Goal: Transaction & Acquisition: Download file/media

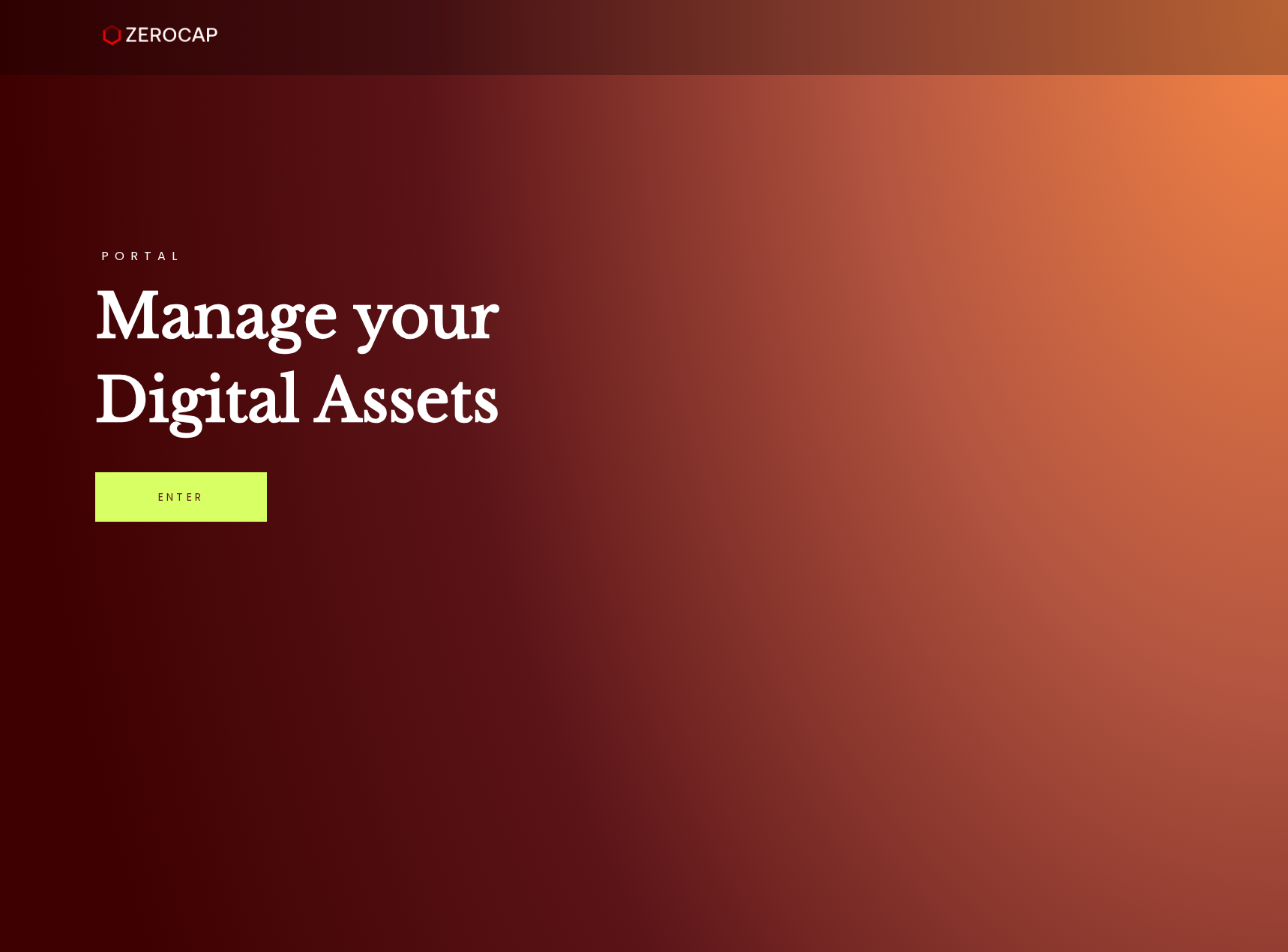
click at [117, 467] on div "PORTAL Manage your Digital Assets Enter" at bounding box center [644, 476] width 1288 height 952
click at [139, 482] on link "Enter" at bounding box center [181, 496] width 171 height 49
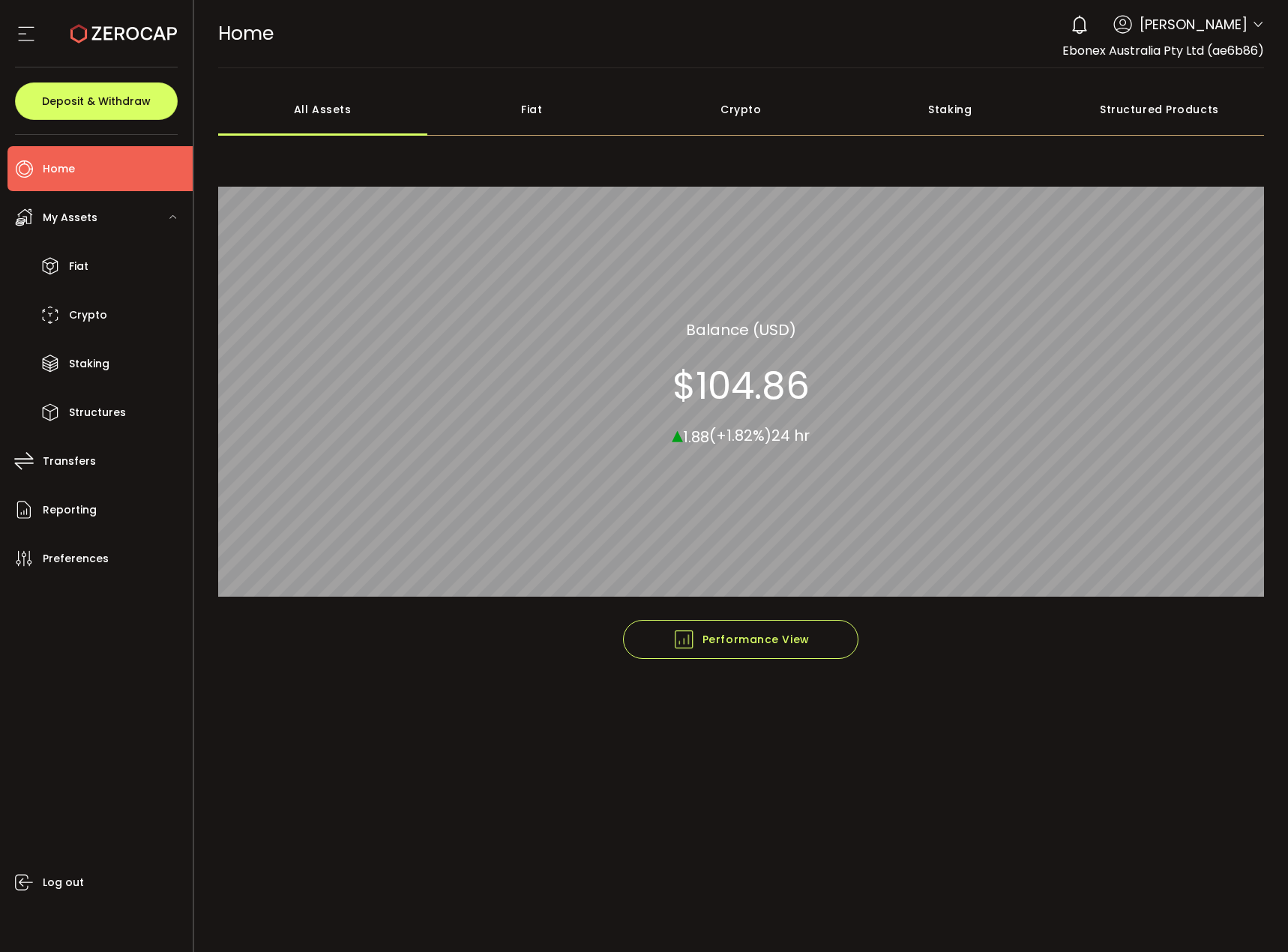
click at [1228, 22] on span "[PERSON_NAME]" at bounding box center [1193, 24] width 108 height 20
click at [1254, 27] on icon at bounding box center [1257, 24] width 12 height 12
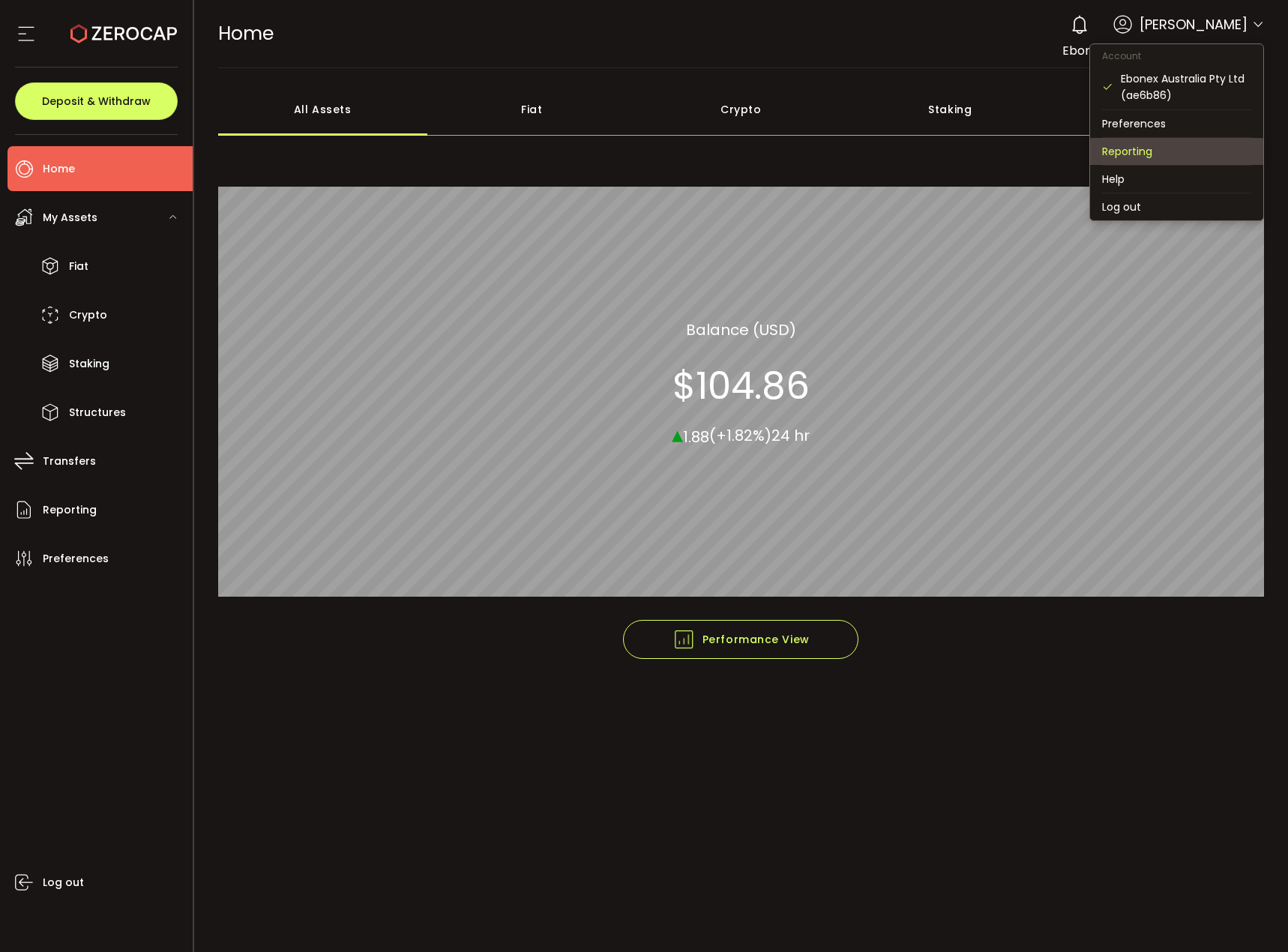
click at [1167, 157] on li "Reporting" at bounding box center [1176, 151] width 173 height 27
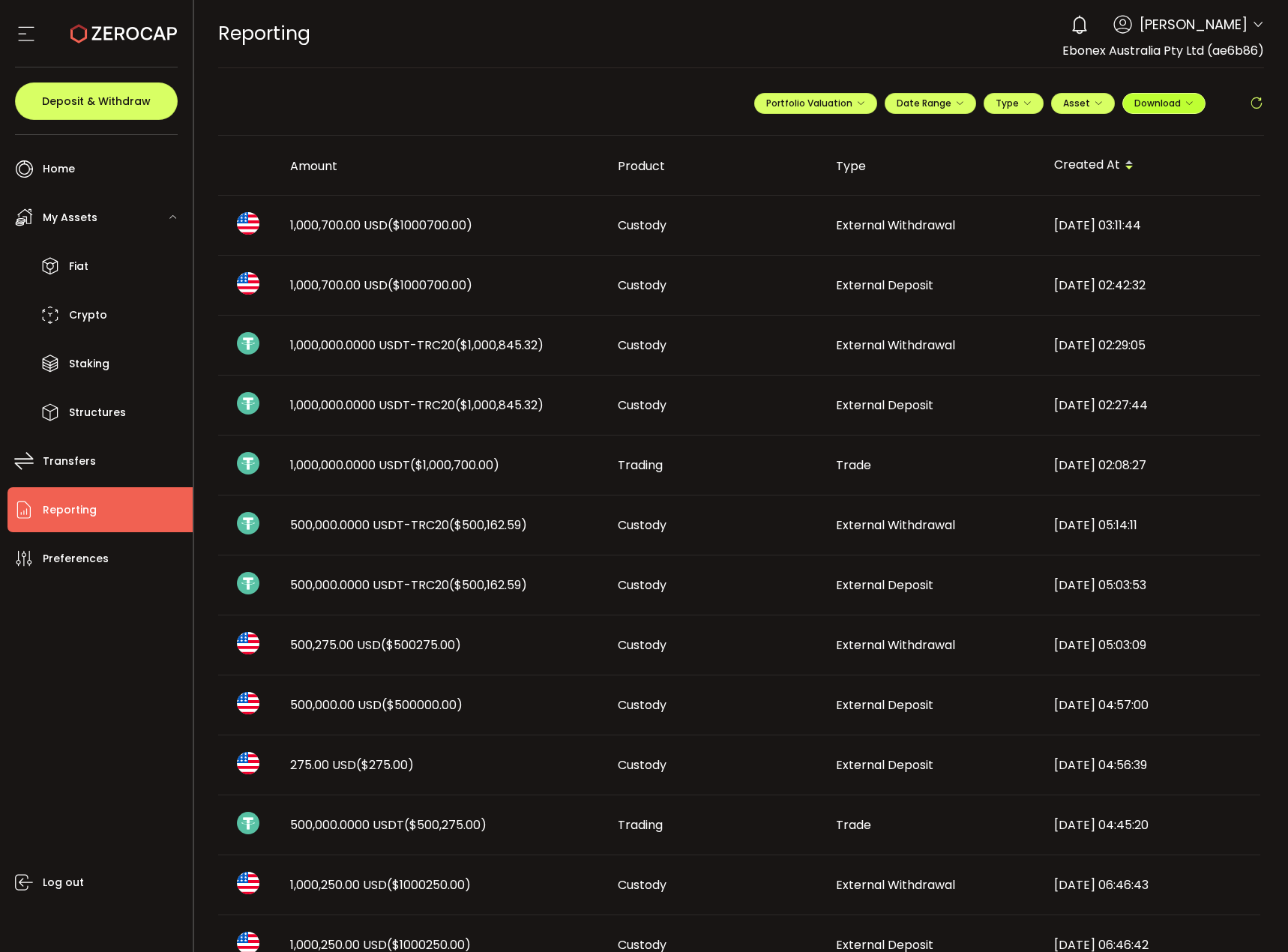
click at [1135, 106] on span "Download" at bounding box center [1164, 103] width 60 height 13
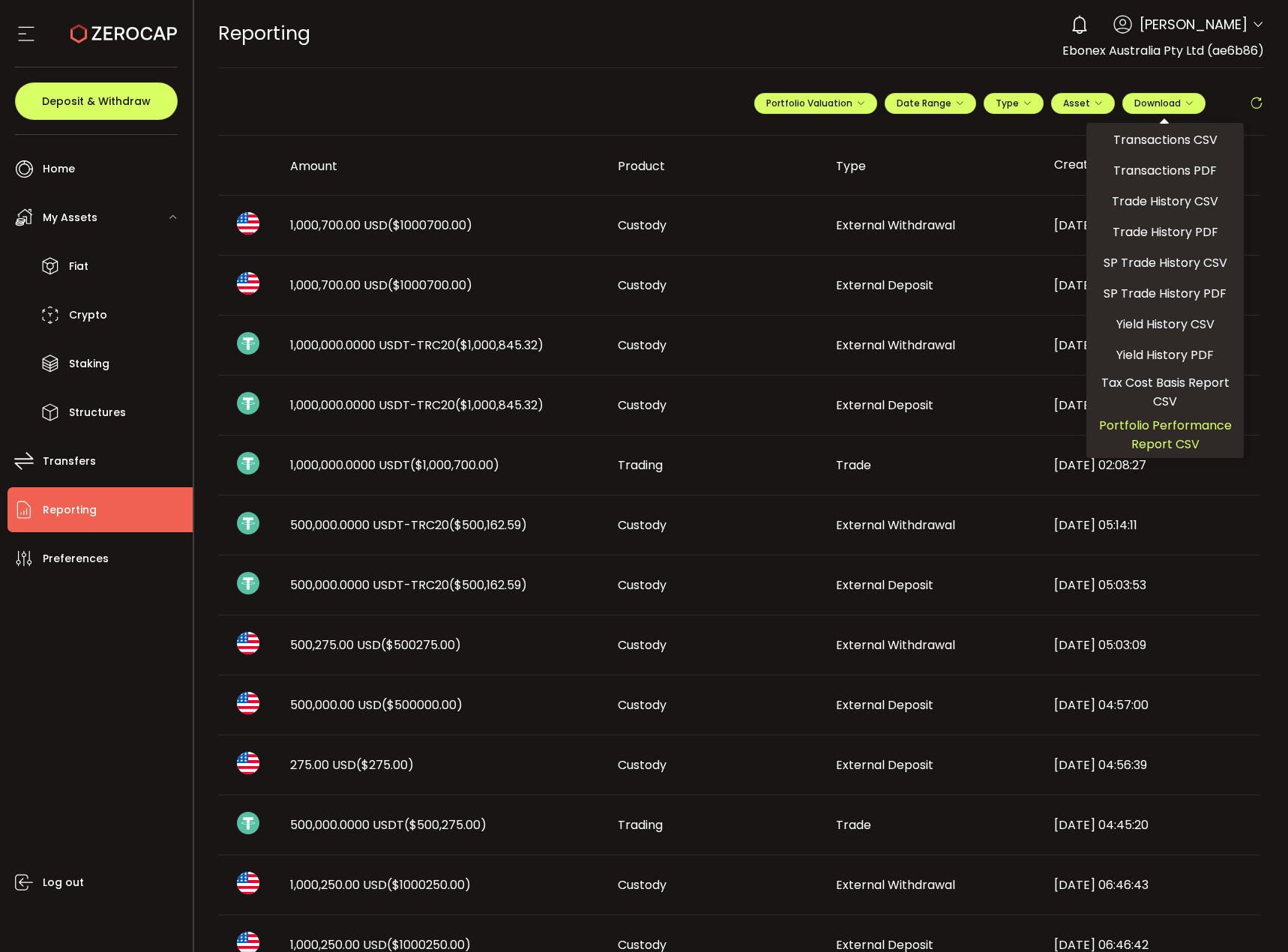
click at [1138, 427] on span "Portfolio Performance Report CSV" at bounding box center [1165, 435] width 146 height 38
